Goal: Task Accomplishment & Management: Manage account settings

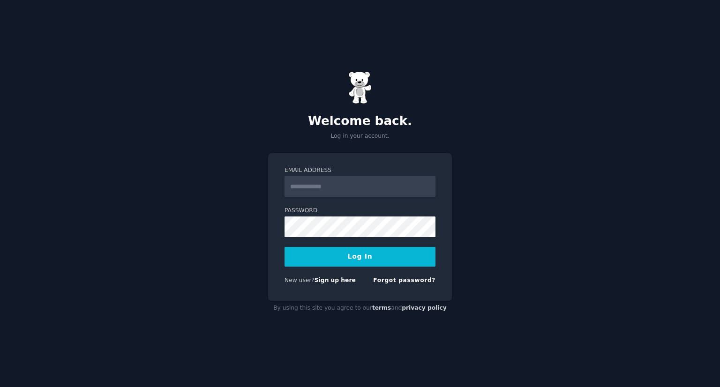
click at [382, 186] on input "Email Address" at bounding box center [359, 186] width 151 height 21
type input "**********"
click at [284, 247] on button "Log In" at bounding box center [359, 257] width 151 height 20
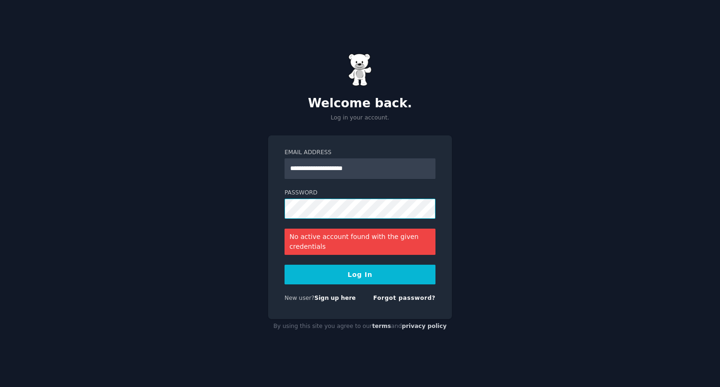
click at [284, 265] on button "Log In" at bounding box center [359, 275] width 151 height 20
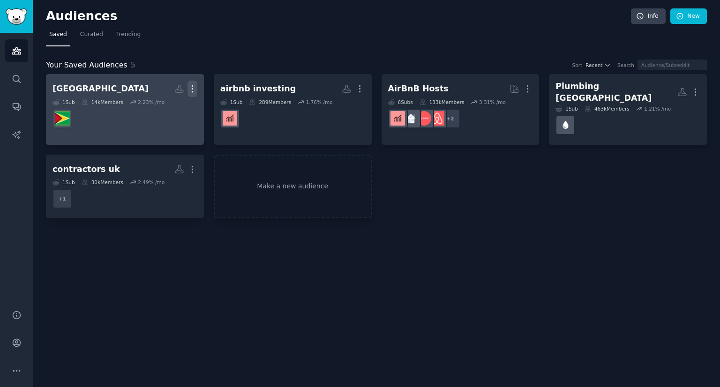
click at [193, 94] on button "More" at bounding box center [192, 89] width 10 height 16
click at [167, 104] on p "Delete" at bounding box center [167, 109] width 22 height 10
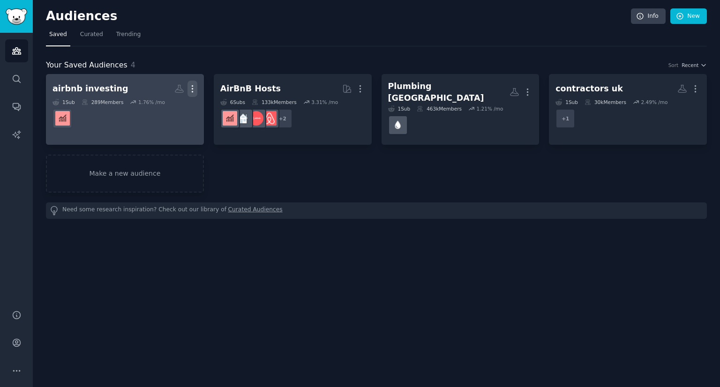
click at [196, 90] on icon "button" at bounding box center [192, 89] width 10 height 10
click at [162, 110] on p "Delete" at bounding box center [167, 109] width 22 height 10
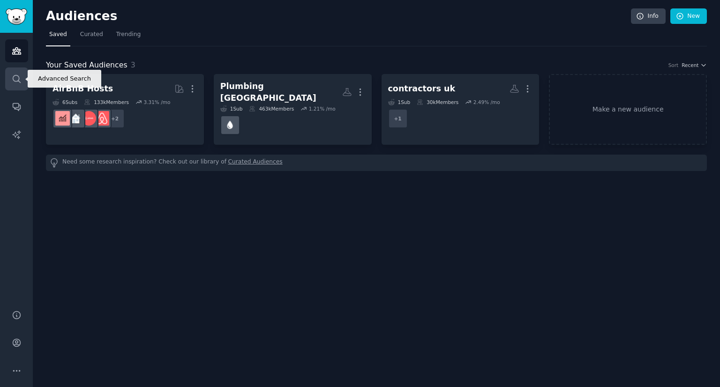
click at [21, 72] on link "Search" at bounding box center [16, 78] width 23 height 23
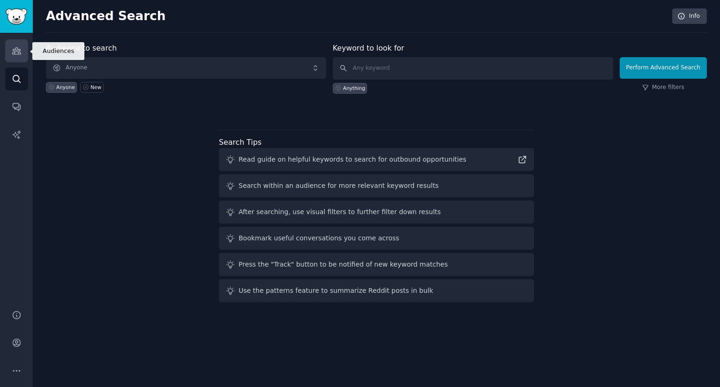
click at [22, 55] on link "Audiences" at bounding box center [16, 50] width 23 height 23
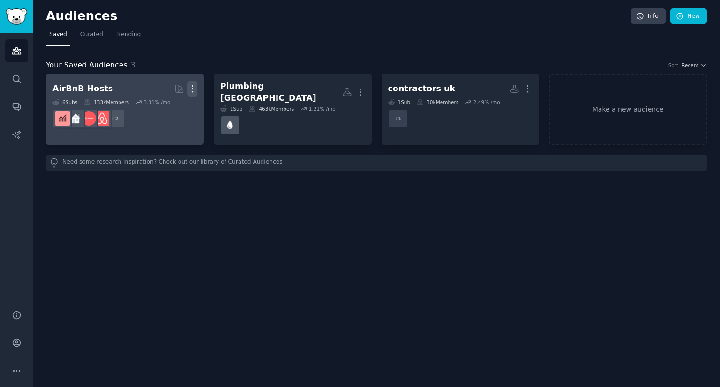
click at [193, 84] on icon "button" at bounding box center [192, 89] width 10 height 10
click at [161, 108] on p "Delete" at bounding box center [167, 109] width 22 height 10
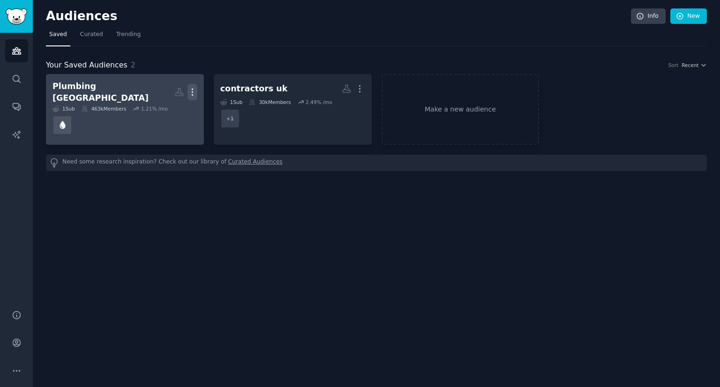
click at [193, 90] on icon "button" at bounding box center [192, 92] width 10 height 10
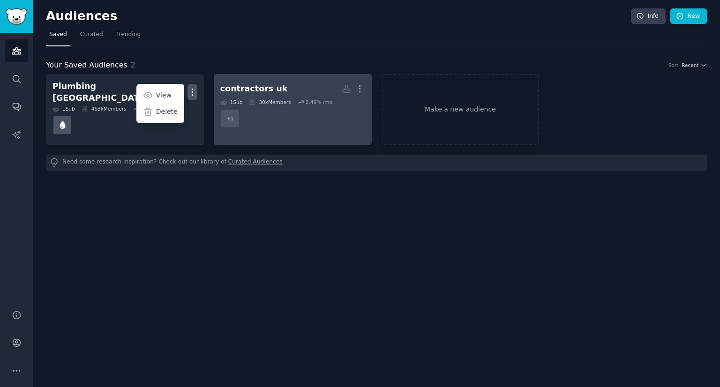
click at [310, 100] on div "2.49 % /mo" at bounding box center [318, 102] width 27 height 7
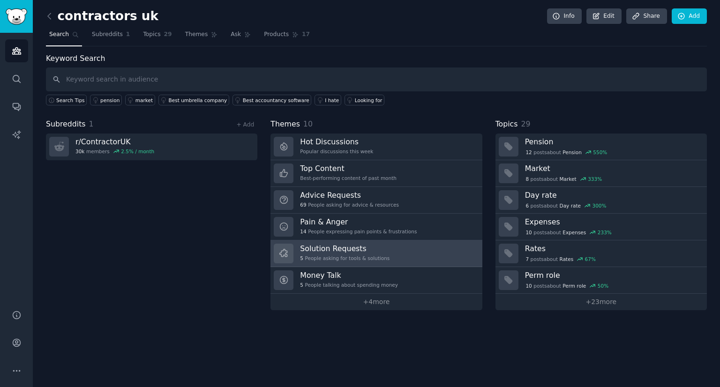
click at [361, 246] on h3 "Solution Requests" at bounding box center [344, 249] width 89 height 10
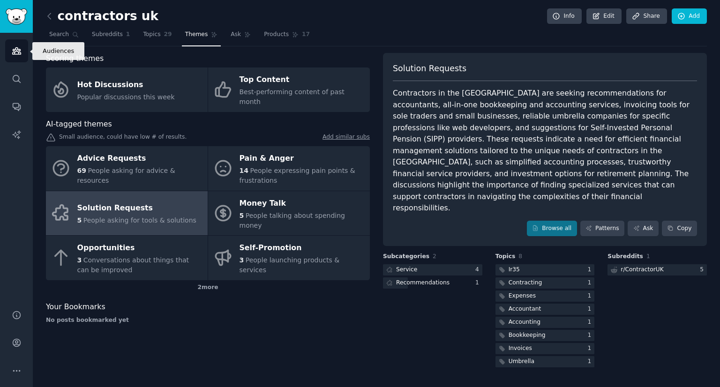
click at [13, 60] on link "Audiences" at bounding box center [16, 50] width 23 height 23
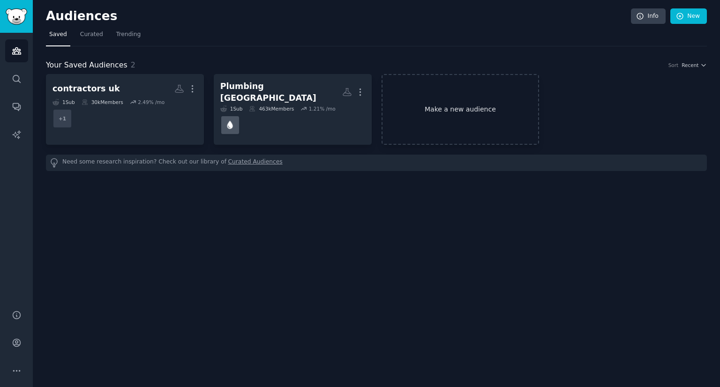
click at [405, 97] on link "Make a new audience" at bounding box center [460, 109] width 158 height 71
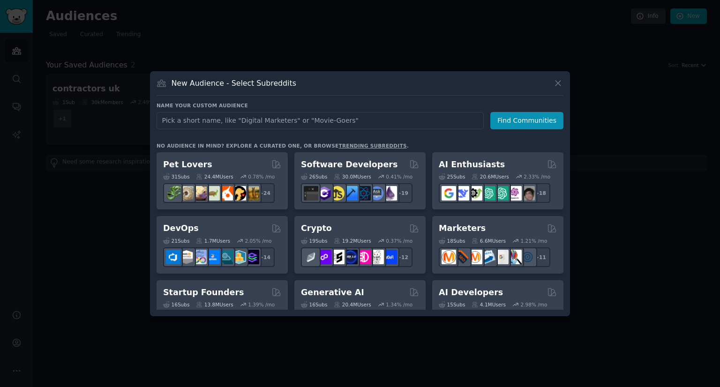
click at [351, 120] on input "text" at bounding box center [319, 120] width 327 height 17
type input "c"
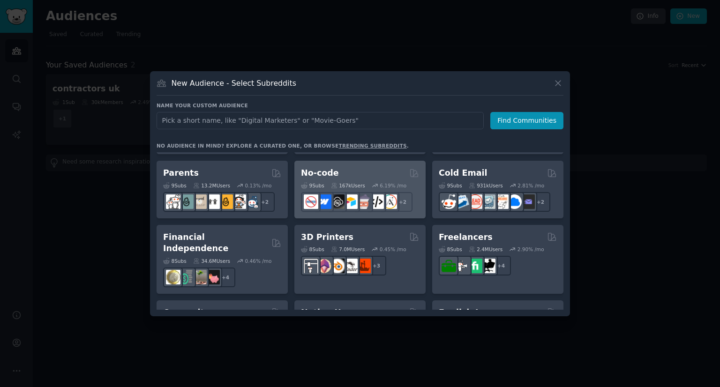
scroll to position [407, 0]
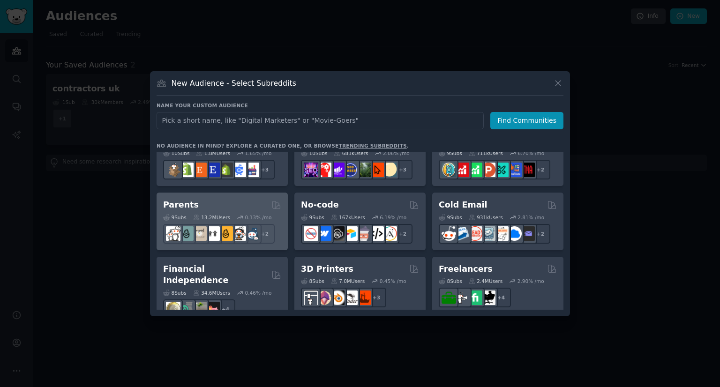
click at [222, 208] on div "Parents" at bounding box center [222, 205] width 118 height 12
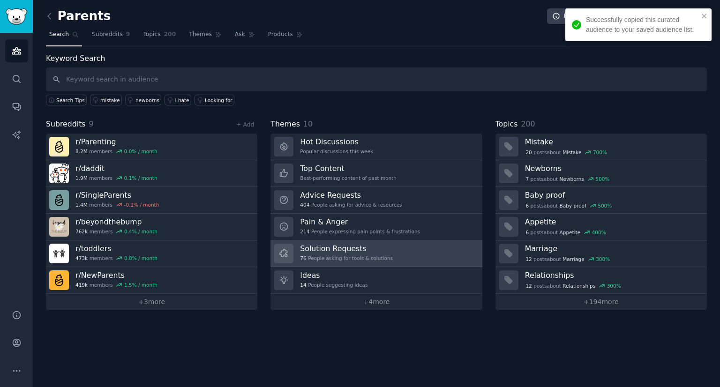
click at [388, 264] on link "Solution Requests 76 People asking for tools & solutions" at bounding box center [375, 253] width 211 height 27
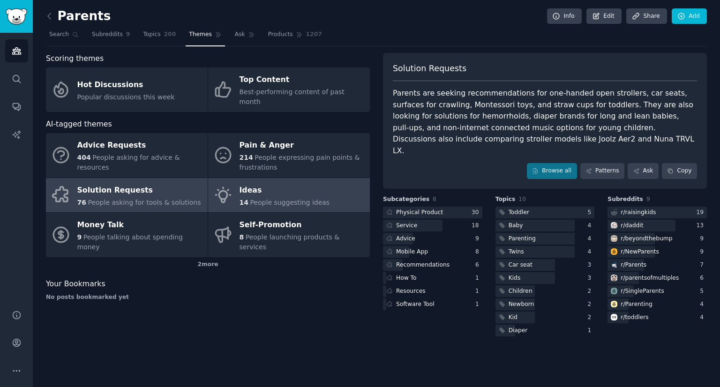
click at [328, 185] on link "Ideas 14 People suggesting ideas" at bounding box center [289, 195] width 162 height 35
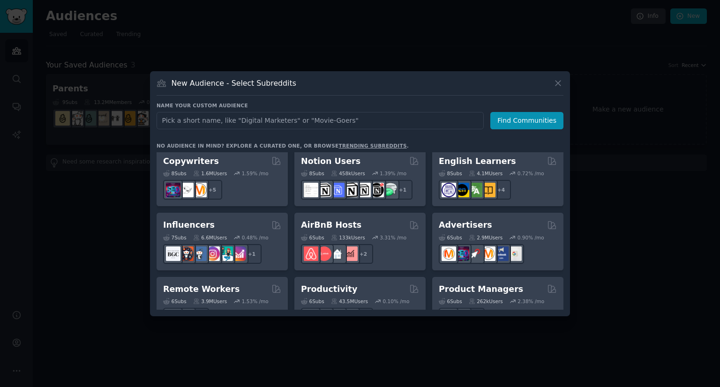
scroll to position [590, 0]
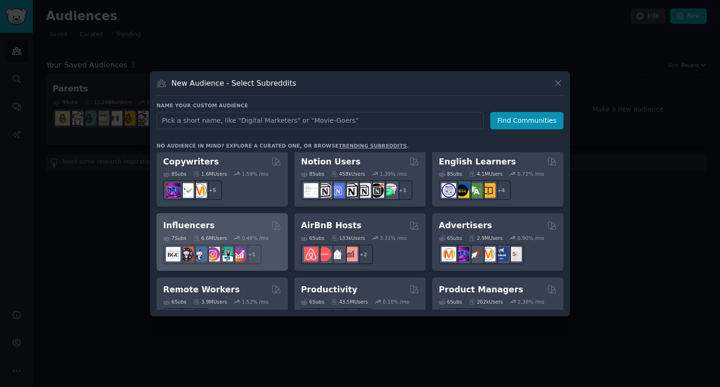
click at [238, 220] on div "Influencers" at bounding box center [222, 226] width 118 height 12
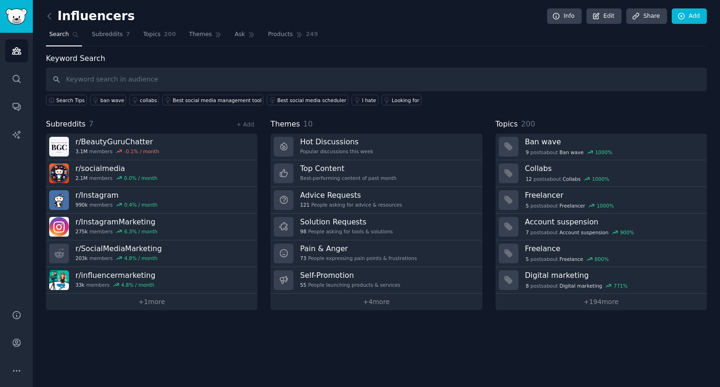
click at [409, 310] on div "Influencers Info Edit Share Add Search Subreddits 7 Topics 200 Themes Ask Produ…" at bounding box center [376, 193] width 687 height 387
click at [403, 304] on link "+ 4 more" at bounding box center [375, 302] width 211 height 16
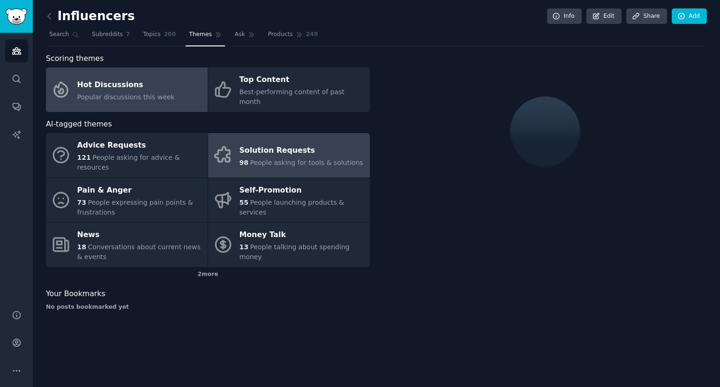
click at [281, 143] on div "Solution Requests" at bounding box center [301, 150] width 124 height 15
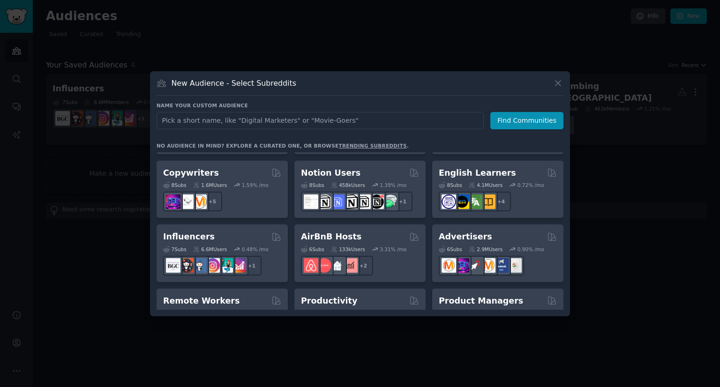
scroll to position [577, 0]
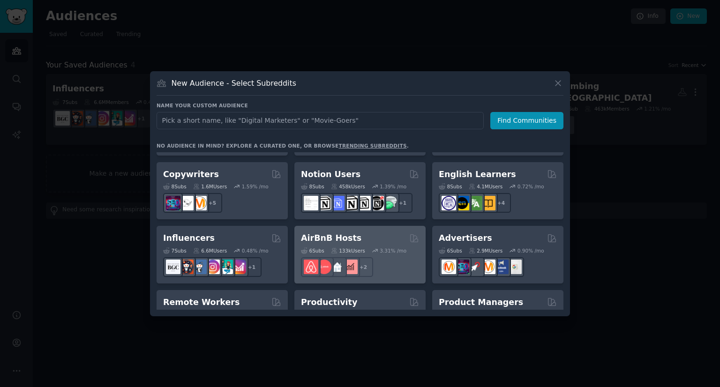
click at [339, 232] on h2 "AirBnB Hosts" at bounding box center [331, 238] width 60 height 12
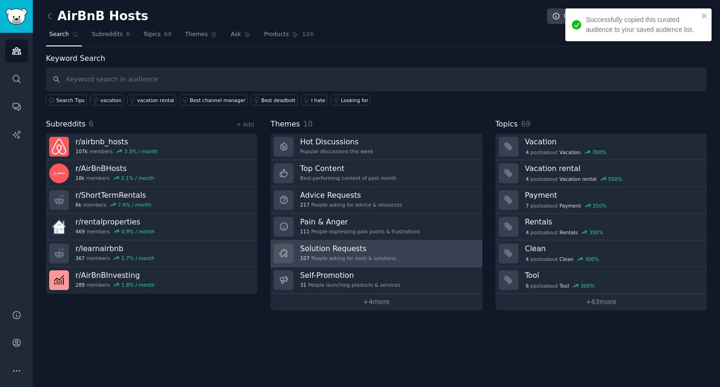
click at [357, 246] on h3 "Solution Requests" at bounding box center [348, 249] width 96 height 10
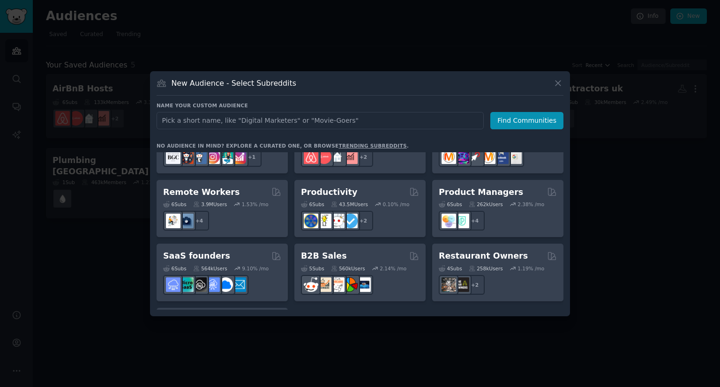
scroll to position [686, 0]
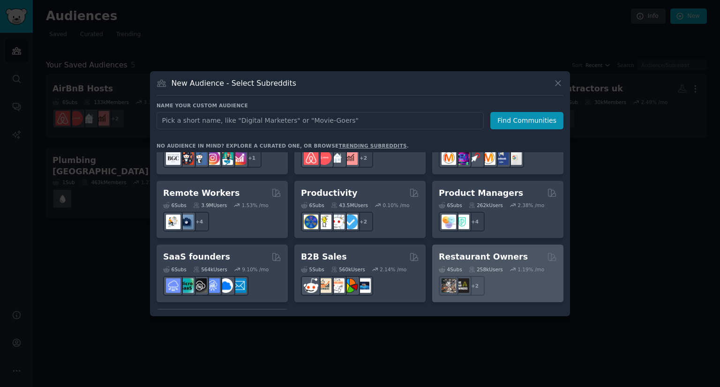
click at [480, 245] on div "Restaurant Owners 4 Sub s 258k Users 1.19 % /mo r/BarOwners + 2" at bounding box center [497, 274] width 131 height 58
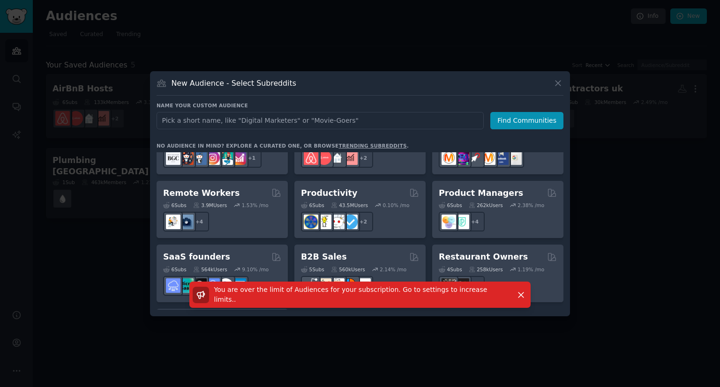
click at [565, 85] on div "New Audience - Select Subreddits Name your custom audience Audience Name Find C…" at bounding box center [360, 193] width 420 height 245
click at [558, 85] on icon at bounding box center [558, 83] width 10 height 10
